Goal: Task Accomplishment & Management: Complete application form

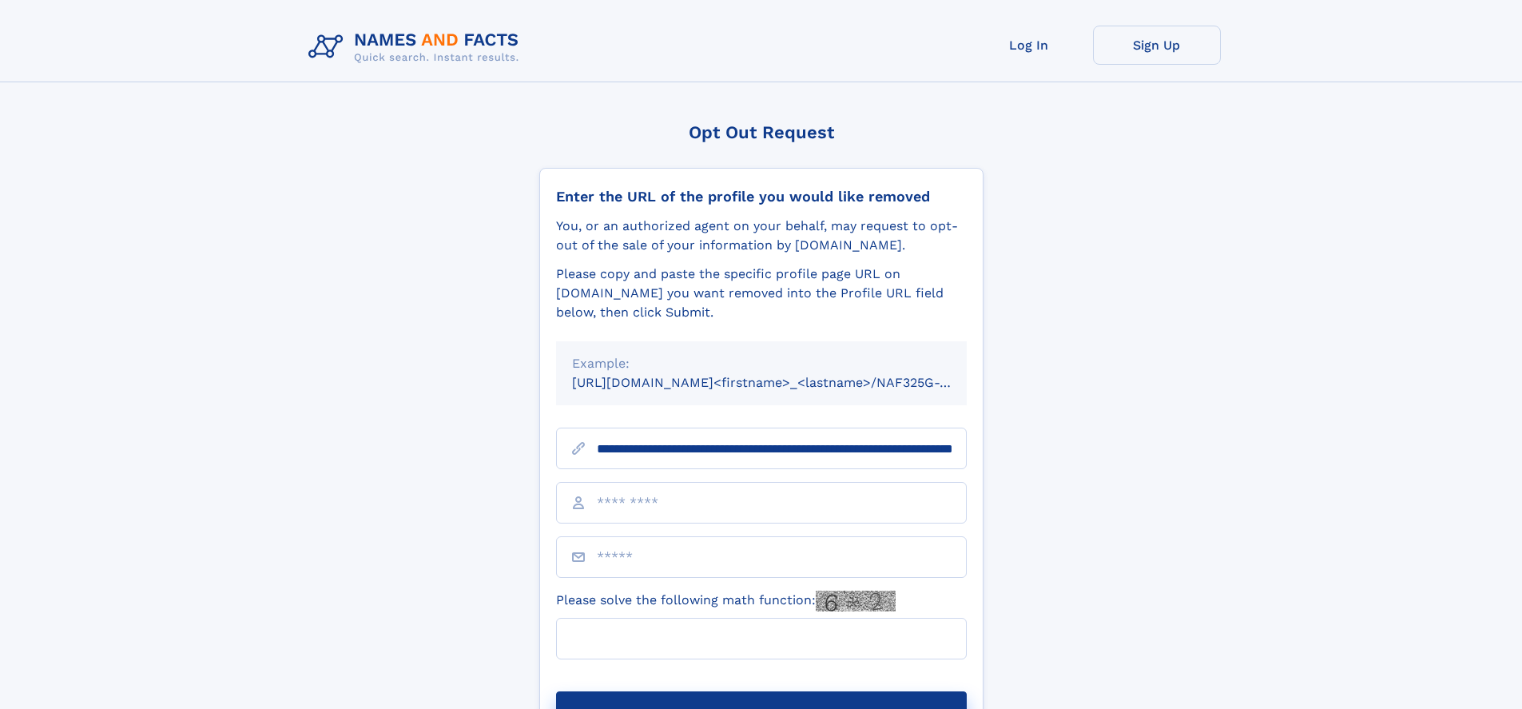
scroll to position [0, 169]
type input "**********"
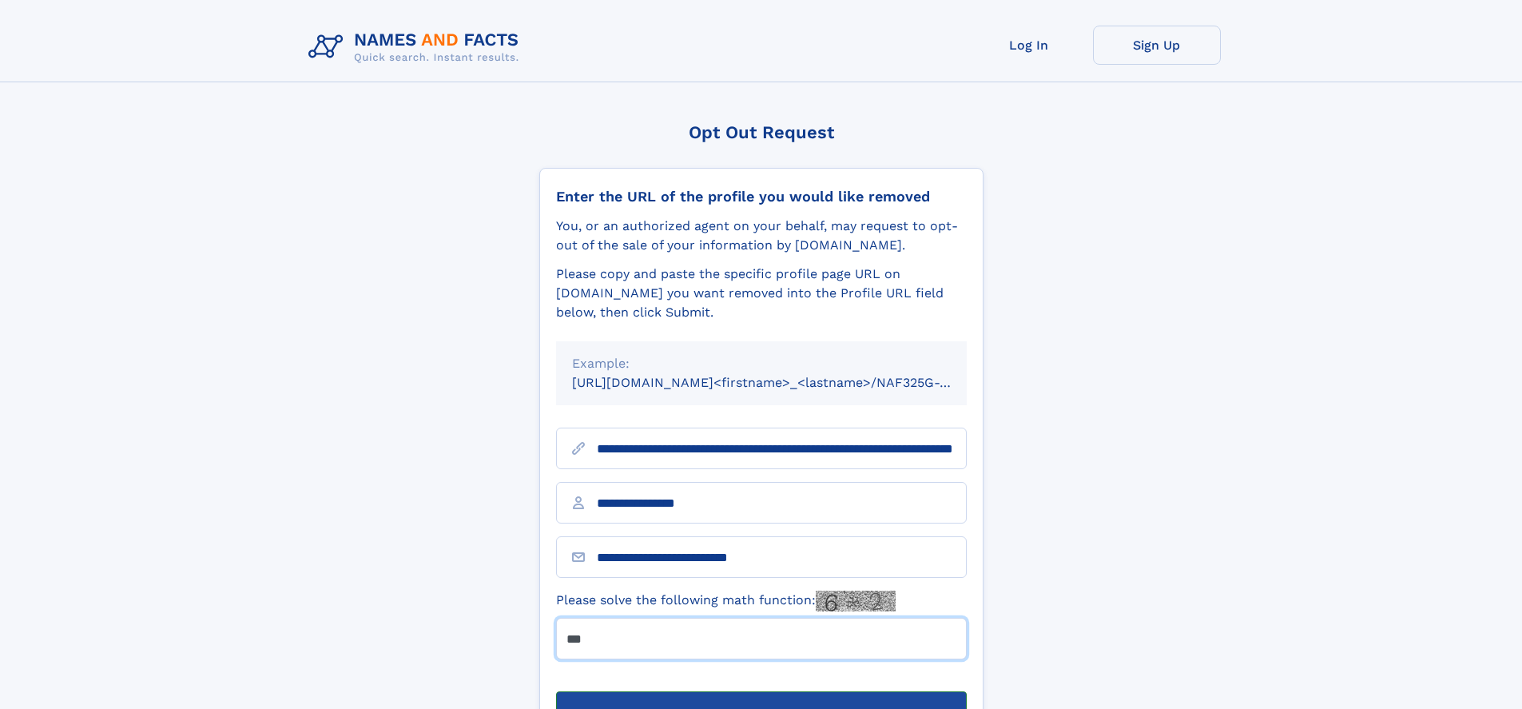
type input "***"
click at [761, 691] on button "Submit Opt Out Request" at bounding box center [761, 716] width 411 height 51
